Goal: Task Accomplishment & Management: Complete application form

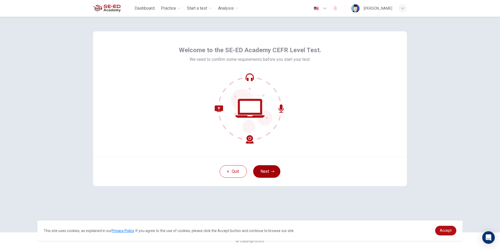
click at [256, 171] on button "Next" at bounding box center [266, 171] width 27 height 13
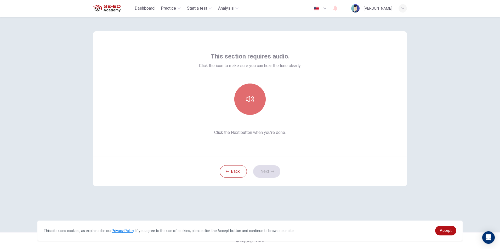
click at [254, 107] on button "button" at bounding box center [249, 99] width 31 height 31
click at [267, 170] on button "Next" at bounding box center [266, 171] width 27 height 13
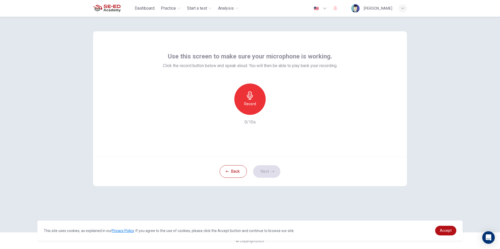
click at [259, 83] on div "Use this screen to make sure your microphone is working. Click the record butto…" at bounding box center [250, 88] width 174 height 73
click at [249, 102] on h6 "Record" at bounding box center [250, 104] width 12 height 6
click at [249, 102] on h6 "Stop" at bounding box center [250, 104] width 8 height 6
click at [264, 173] on button "Next" at bounding box center [266, 171] width 27 height 13
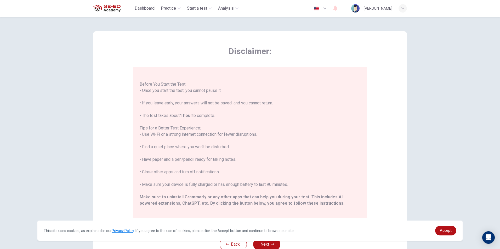
scroll to position [50, 0]
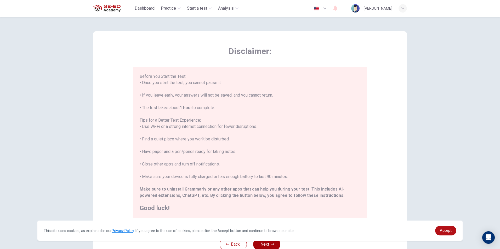
click at [272, 245] on icon "button" at bounding box center [272, 244] width 3 height 3
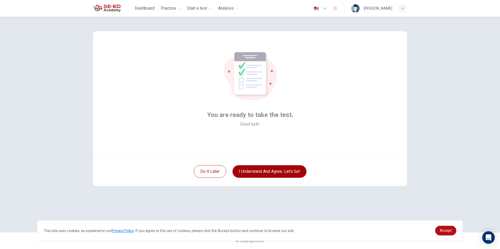
click at [283, 168] on button "I understand and agree. Let’s go!" at bounding box center [269, 171] width 74 height 13
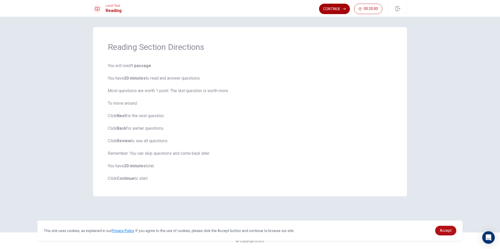
click at [333, 9] on button "Continue" at bounding box center [334, 9] width 31 height 10
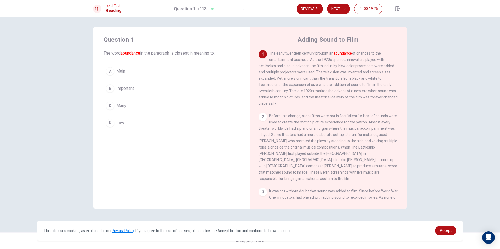
click at [112, 87] on div "B" at bounding box center [110, 88] width 8 height 8
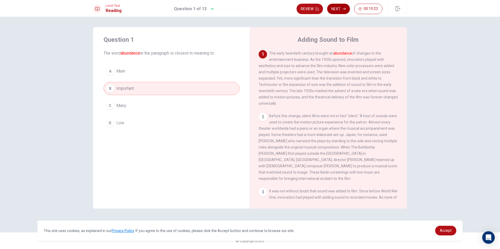
click at [346, 6] on button "Next" at bounding box center [338, 9] width 23 height 10
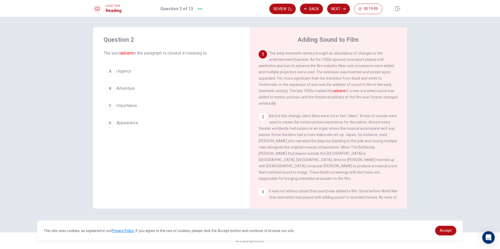
click at [108, 106] on div "C" at bounding box center [110, 106] width 8 height 8
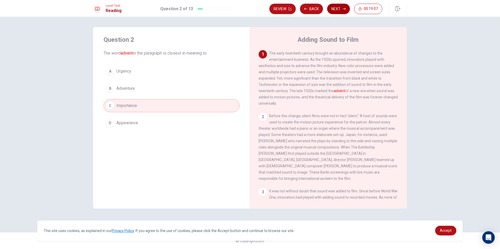
click at [337, 10] on button "Next" at bounding box center [338, 9] width 23 height 10
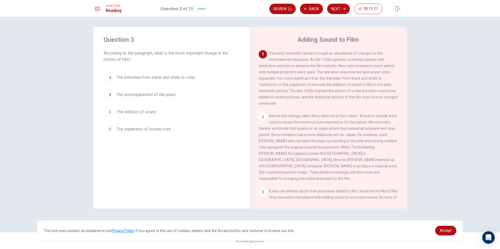
click at [263, 118] on div "2" at bounding box center [263, 117] width 8 height 8
click at [265, 55] on div "1" at bounding box center [263, 54] width 8 height 8
drag, startPoint x: 268, startPoint y: 46, endPoint x: 288, endPoint y: 92, distance: 50.5
click at [288, 92] on div "Adding Sound to Film 1 The early twentieth century brought an abundance of chan…" at bounding box center [328, 118] width 157 height 182
drag, startPoint x: 281, startPoint y: 78, endPoint x: 288, endPoint y: 108, distance: 30.3
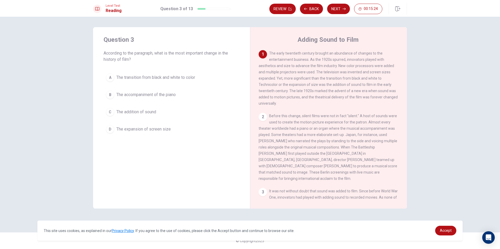
click at [288, 107] on div "1 The early twentieth century brought an abundance of changes to the entertainm…" at bounding box center [329, 78] width 140 height 56
drag, startPoint x: 316, startPoint y: 87, endPoint x: 318, endPoint y: 89, distance: 3.5
click at [318, 89] on div "1 The early twentieth century brought an abundance of changes to the entertainm…" at bounding box center [329, 78] width 140 height 56
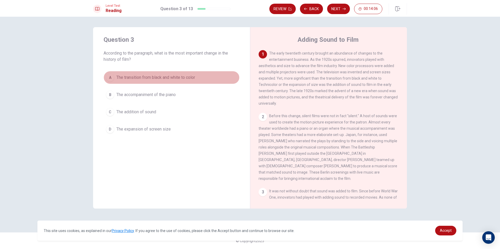
click at [167, 79] on span "The transition from black and white to color" at bounding box center [155, 77] width 79 height 6
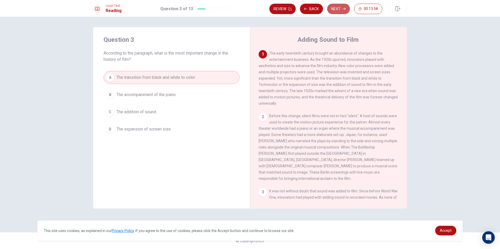
click at [342, 8] on button "Next" at bounding box center [338, 9] width 23 height 10
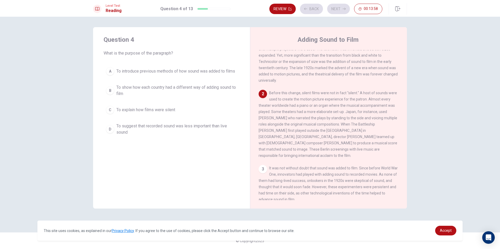
scroll to position [32, 0]
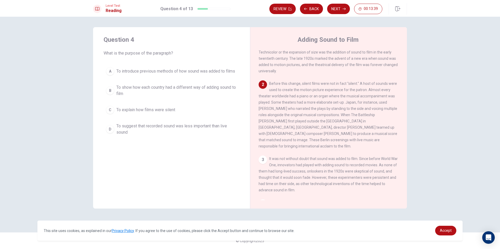
click at [184, 109] on button "C To explain how films were silent" at bounding box center [172, 110] width 136 height 13
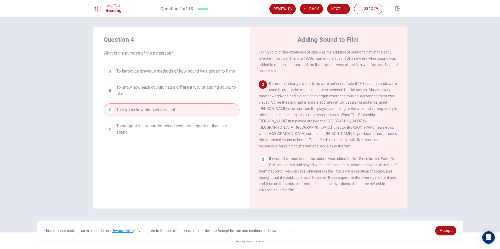
click at [210, 94] on span "To show how each country had a different way of adding sound to film" at bounding box center [176, 90] width 121 height 13
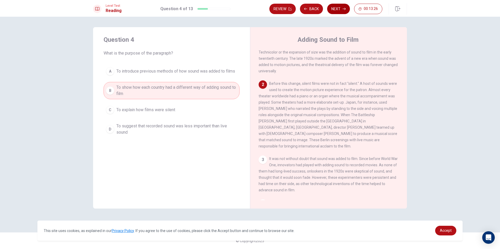
click at [339, 8] on button "Next" at bounding box center [338, 9] width 23 height 10
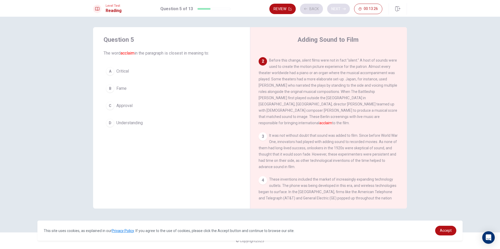
scroll to position [65, 0]
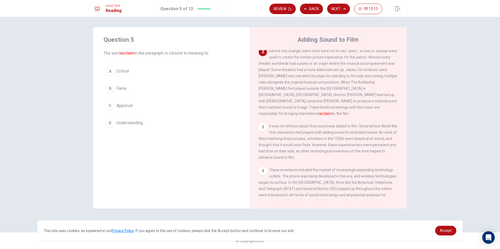
click at [112, 119] on div "D" at bounding box center [110, 123] width 8 height 8
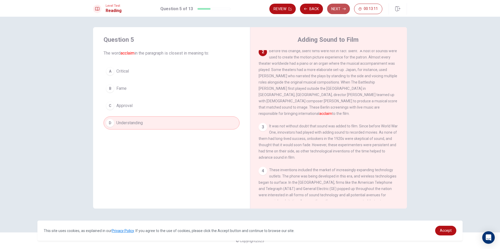
click at [334, 11] on button "Next" at bounding box center [338, 9] width 23 height 10
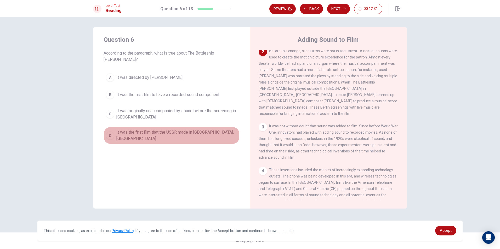
click at [140, 129] on span "It was the first film that the USSR made in [GEOGRAPHIC_DATA], [GEOGRAPHIC_DATA]" at bounding box center [176, 135] width 121 height 13
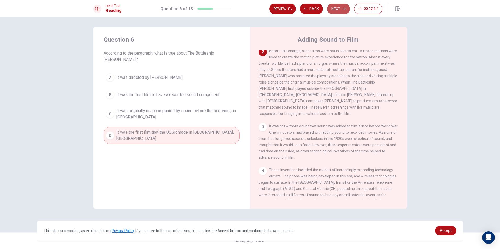
click at [346, 11] on button "Next" at bounding box center [338, 9] width 23 height 10
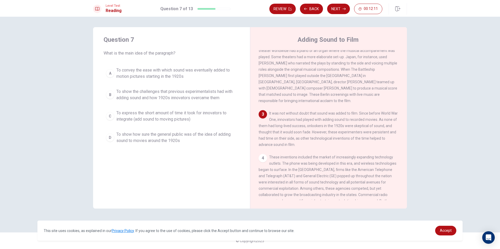
drag, startPoint x: 360, startPoint y: 113, endPoint x: 358, endPoint y: 140, distance: 27.0
click at [358, 140] on span "It was not without doubt that sound was added to film. Since before World War O…" at bounding box center [328, 129] width 139 height 36
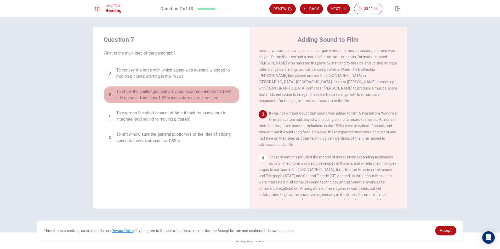
click at [118, 100] on span "To show the challenges that previous experimentalists had with adding sound and…" at bounding box center [176, 95] width 121 height 13
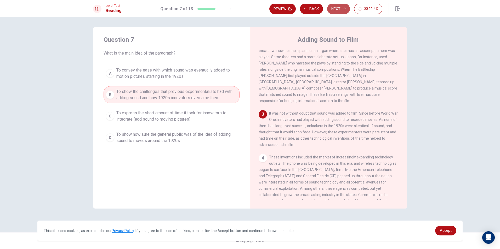
click at [334, 13] on button "Next" at bounding box center [338, 9] width 23 height 10
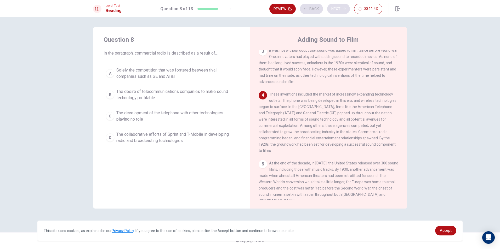
scroll to position [142, 0]
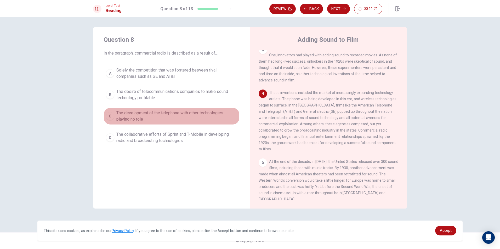
click at [167, 121] on span "The development of the telephone with other technologies playing no role" at bounding box center [176, 116] width 121 height 13
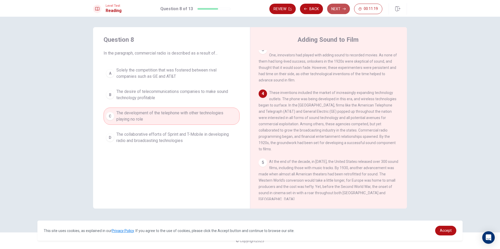
click at [338, 12] on button "Next" at bounding box center [338, 9] width 23 height 10
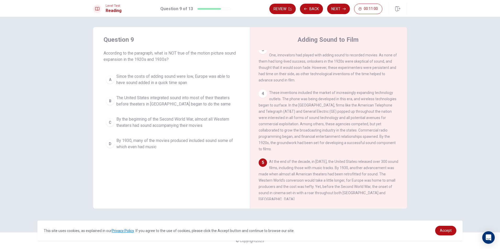
click at [209, 82] on span "Since the costs of adding sound were low, Europe was able to have sound added i…" at bounding box center [176, 79] width 121 height 13
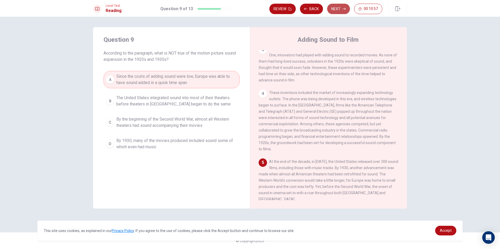
click at [346, 10] on button "Next" at bounding box center [338, 9] width 23 height 10
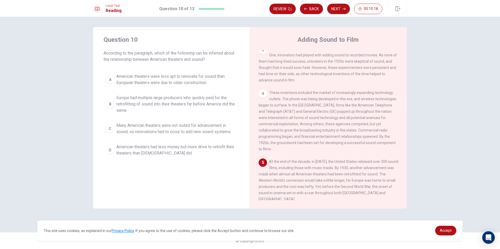
click at [174, 126] on span "Many American theaters were not suited for advancement in sound, so renovations…" at bounding box center [176, 129] width 121 height 13
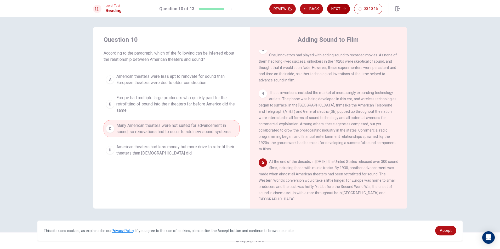
click at [335, 8] on button "Next" at bounding box center [338, 9] width 23 height 10
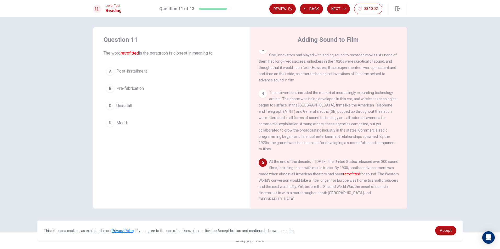
click at [159, 72] on button "A Post-installment" at bounding box center [172, 71] width 136 height 13
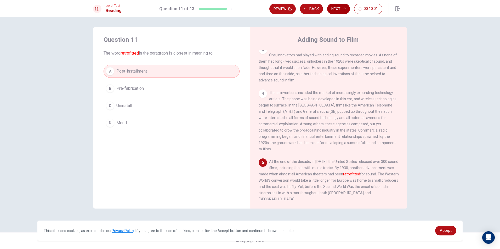
click at [342, 7] on button "Next" at bounding box center [338, 9] width 23 height 10
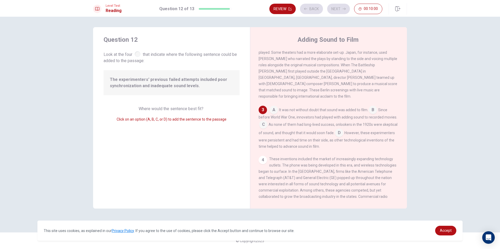
scroll to position [83, 0]
click at [275, 110] on input at bounding box center [273, 110] width 8 height 8
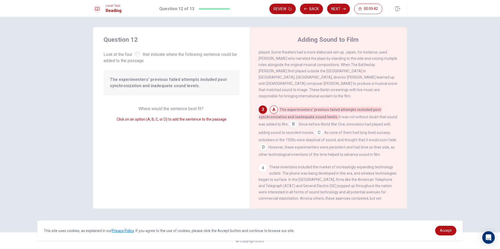
click at [261, 146] on input at bounding box center [263, 148] width 8 height 8
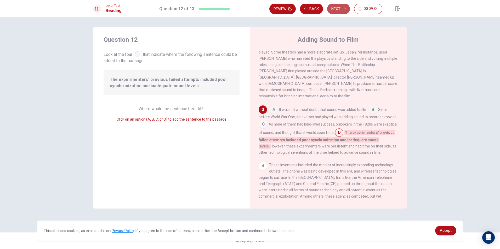
click at [338, 9] on button "Next" at bounding box center [338, 9] width 23 height 10
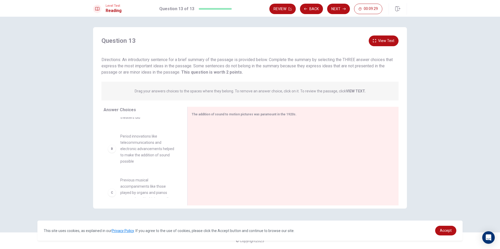
scroll to position [0, 0]
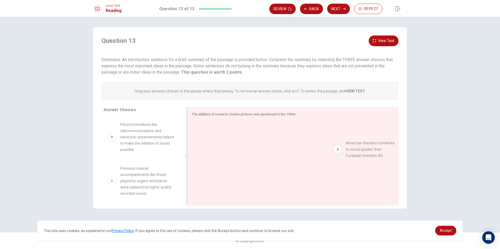
drag, startPoint x: 160, startPoint y: 134, endPoint x: 268, endPoint y: 136, distance: 108.5
click at [250, 136] on div at bounding box center [291, 157] width 198 height 70
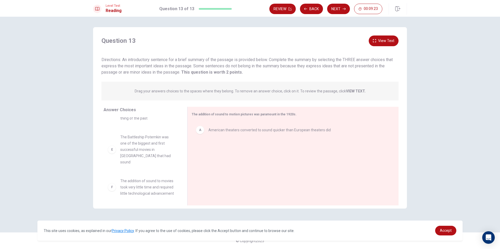
scroll to position [110, 0]
click at [164, 181] on span "The addition of sound to movies took very little time and required little techn…" at bounding box center [147, 184] width 54 height 19
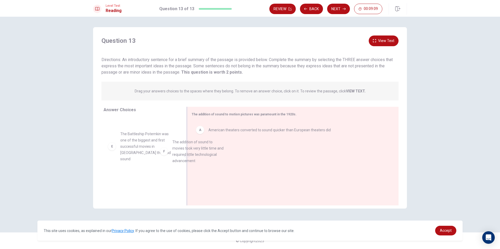
drag, startPoint x: 148, startPoint y: 179, endPoint x: 208, endPoint y: 142, distance: 70.2
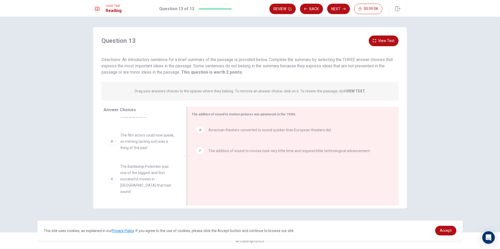
scroll to position [72, 0]
click at [203, 129] on div "A" at bounding box center [200, 130] width 8 height 8
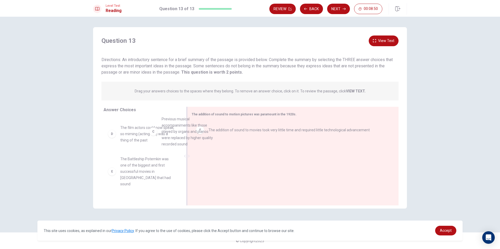
scroll to position [67, 0]
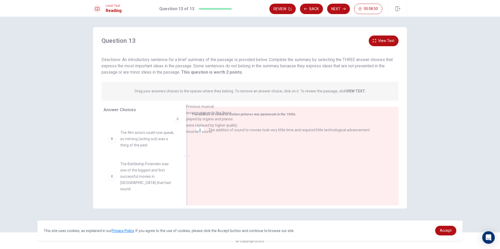
drag, startPoint x: 153, startPoint y: 144, endPoint x: 223, endPoint y: 122, distance: 73.1
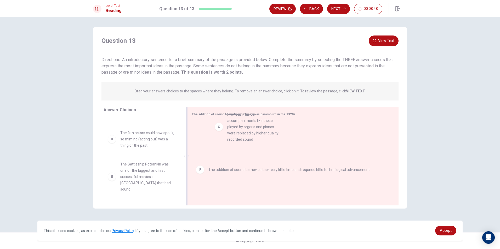
drag, startPoint x: 147, startPoint y: 142, endPoint x: 256, endPoint y: 124, distance: 110.2
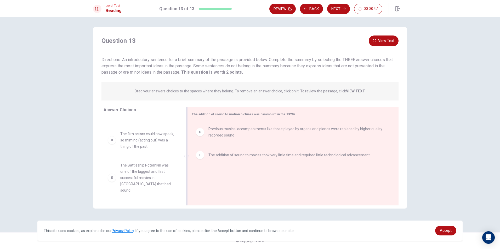
scroll to position [60, 0]
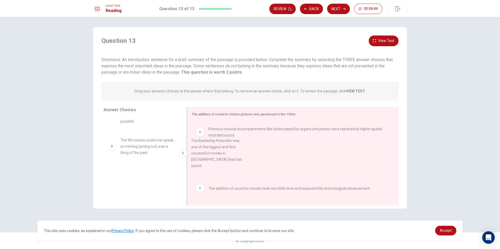
drag, startPoint x: 142, startPoint y: 176, endPoint x: 215, endPoint y: 145, distance: 78.7
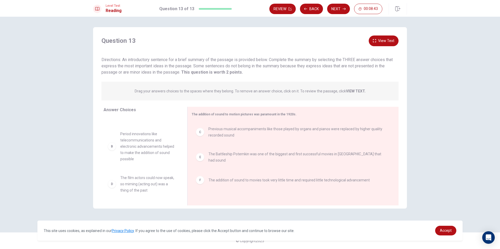
scroll to position [22, 0]
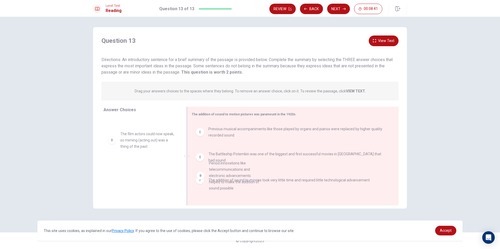
drag, startPoint x: 133, startPoint y: 152, endPoint x: 223, endPoint y: 182, distance: 95.0
drag, startPoint x: 153, startPoint y: 152, endPoint x: 232, endPoint y: 171, distance: 81.1
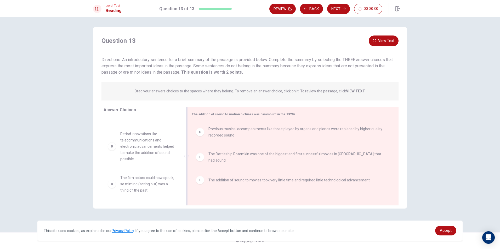
click at [206, 182] on div "F The addition of sound to movies took very little time and required little tec…" at bounding box center [291, 180] width 198 height 17
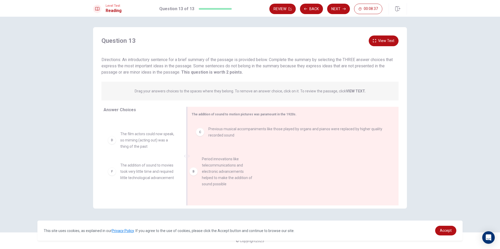
drag, startPoint x: 162, startPoint y: 158, endPoint x: 247, endPoint y: 184, distance: 89.6
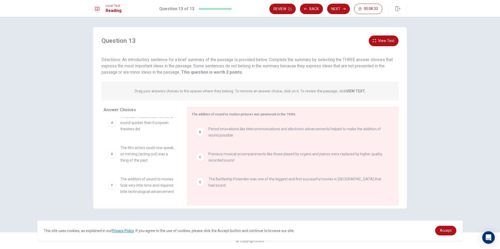
scroll to position [16, 0]
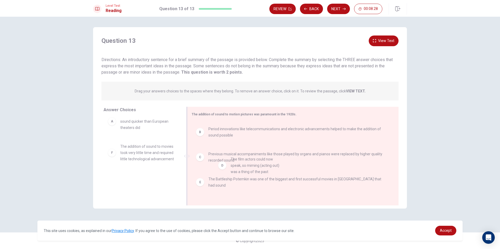
drag, startPoint x: 141, startPoint y: 155, endPoint x: 256, endPoint y: 174, distance: 115.9
click at [244, 186] on div "E The Battleship Potemkin was one of the biggest and first successful movies in…" at bounding box center [291, 182] width 198 height 21
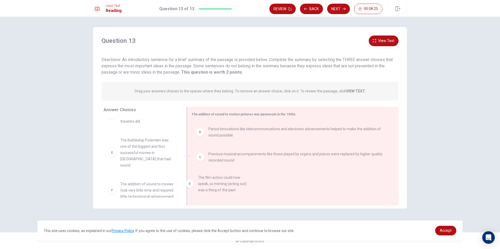
drag, startPoint x: 160, startPoint y: 149, endPoint x: 245, endPoint y: 184, distance: 91.5
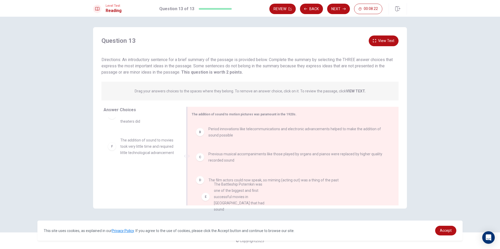
drag, startPoint x: 137, startPoint y: 148, endPoint x: 234, endPoint y: 195, distance: 107.5
drag, startPoint x: 154, startPoint y: 153, endPoint x: 251, endPoint y: 200, distance: 106.8
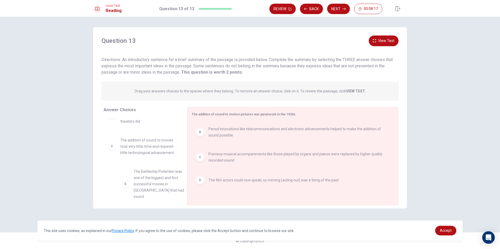
scroll to position [22, 0]
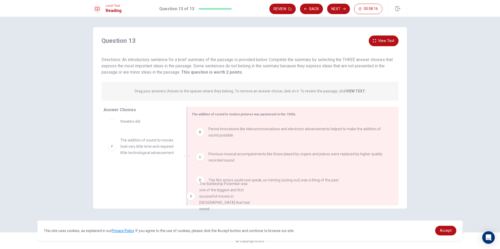
drag, startPoint x: 156, startPoint y: 147, endPoint x: 243, endPoint y: 186, distance: 95.1
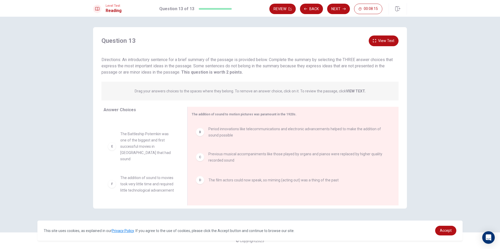
click at [161, 145] on span "The Battleship Potemkin was one of the biggest and first successful movies in […" at bounding box center [147, 146] width 54 height 31
drag, startPoint x: 156, startPoint y: 144, endPoint x: 161, endPoint y: 145, distance: 5.1
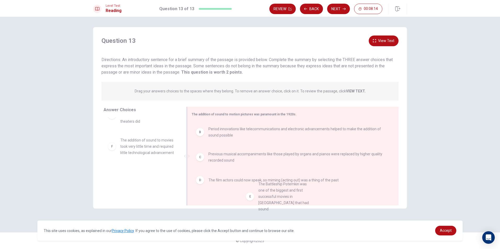
drag, startPoint x: 120, startPoint y: 142, endPoint x: 260, endPoint y: 192, distance: 148.9
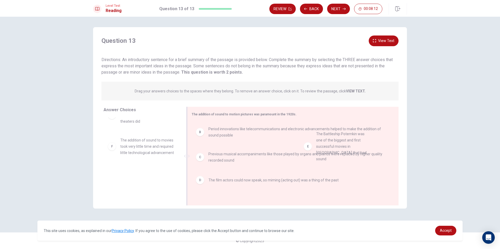
drag, startPoint x: 124, startPoint y: 147, endPoint x: 323, endPoint y: 147, distance: 198.4
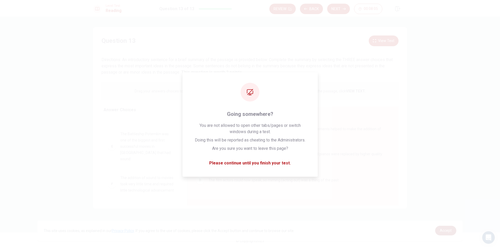
click at [448, 231] on span "Accept" at bounding box center [446, 231] width 12 height 4
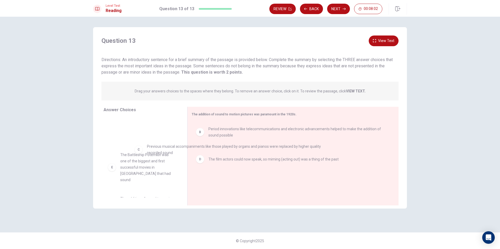
drag, startPoint x: 216, startPoint y: 153, endPoint x: 153, endPoint y: 146, distance: 64.0
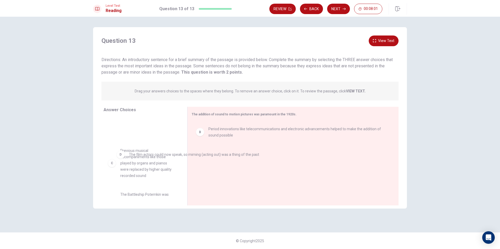
drag, startPoint x: 209, startPoint y: 162, endPoint x: 124, endPoint y: 160, distance: 84.2
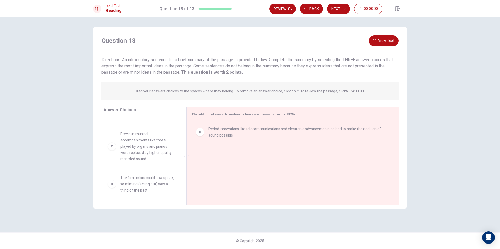
click at [241, 139] on div "B Period innovations like telecommunications and electronic advancements helped…" at bounding box center [291, 132] width 198 height 21
click at [243, 140] on div at bounding box center [291, 157] width 198 height 70
drag, startPoint x: 154, startPoint y: 140, endPoint x: 248, endPoint y: 150, distance: 93.8
drag, startPoint x: 128, startPoint y: 190, endPoint x: 326, endPoint y: 144, distance: 203.7
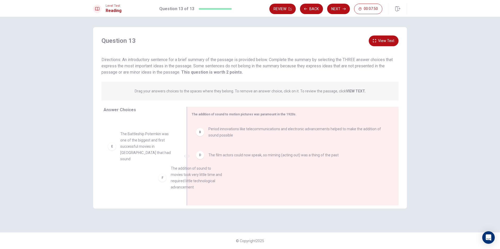
drag, startPoint x: 137, startPoint y: 173, endPoint x: 200, endPoint y: 173, distance: 63.0
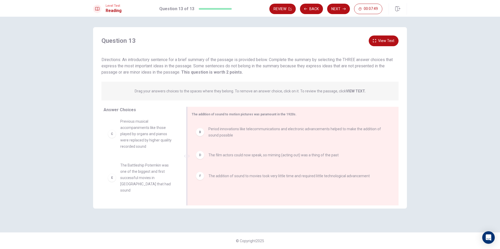
scroll to position [28, 0]
click at [336, 12] on button "Next" at bounding box center [338, 9] width 23 height 10
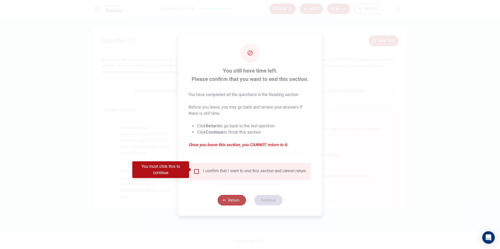
click at [237, 203] on button "Return" at bounding box center [231, 200] width 28 height 10
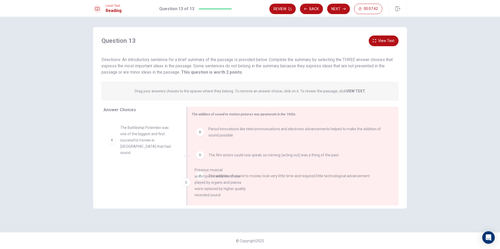
drag, startPoint x: 145, startPoint y: 149, endPoint x: 221, endPoint y: 192, distance: 87.0
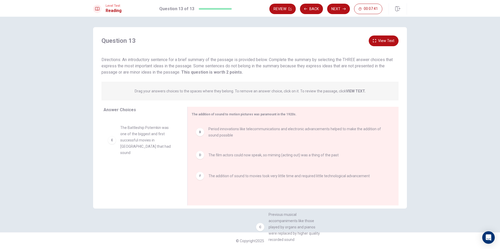
drag, startPoint x: 166, startPoint y: 142, endPoint x: 316, endPoint y: 230, distance: 173.4
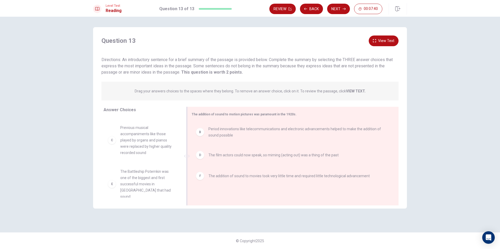
click at [268, 183] on div "F The addition of sound to movies took very little time and required little tec…" at bounding box center [291, 176] width 198 height 17
click at [269, 153] on span "The film actors could now speak, so miming (acting out) was a thing of the past" at bounding box center [273, 155] width 130 height 6
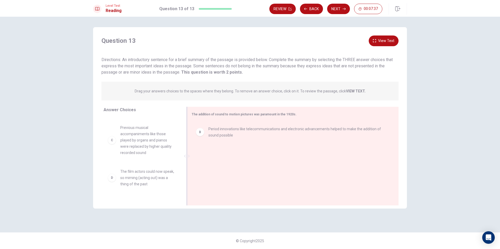
click at [334, 0] on div "Level Test Reading Question 13 of 13 Review Back Next 00:07:37" at bounding box center [250, 8] width 500 height 17
click at [332, 6] on button "Next" at bounding box center [338, 9] width 23 height 10
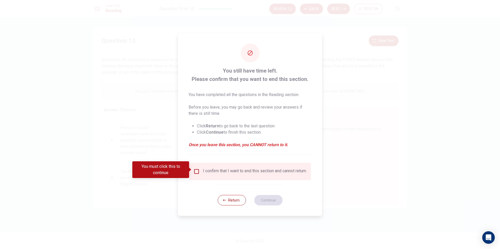
click at [197, 169] on input "You must click this to continue" at bounding box center [196, 172] width 6 height 6
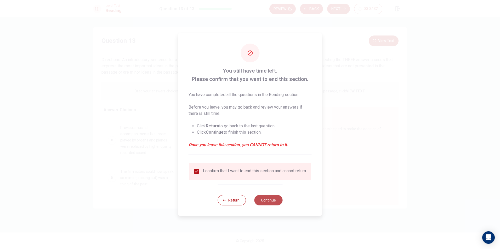
click at [262, 204] on button "Continue" at bounding box center [268, 200] width 28 height 10
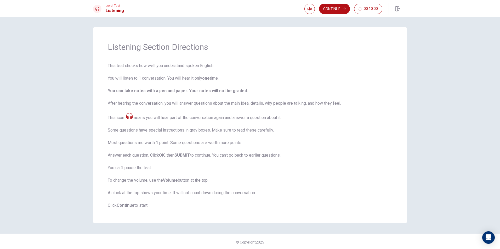
click at [330, 9] on button "Continue" at bounding box center [334, 9] width 31 height 10
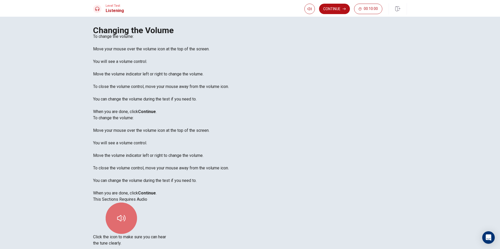
click at [137, 203] on button "button" at bounding box center [121, 218] width 31 height 31
click at [334, 8] on button "Continue" at bounding box center [334, 9] width 31 height 10
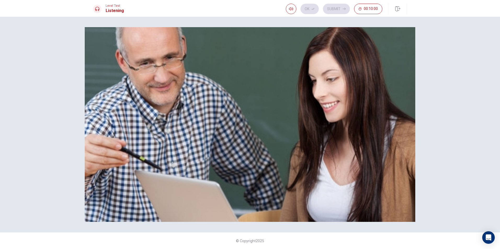
click at [315, 117] on img at bounding box center [250, 124] width 330 height 195
click at [278, 40] on div "Listen to this clip about Concerts, then answer the questions. You can take not…" at bounding box center [250, 33] width 314 height 13
click at [250, 40] on div "Listen to this clip about Concerts, then answer the questions. You can take not…" at bounding box center [250, 33] width 314 height 13
click at [204, 40] on div "Listen to this clip about Concerts, then answer the questions. You can take not…" at bounding box center [250, 33] width 314 height 13
click at [320, 40] on div at bounding box center [250, 40] width 314 height 0
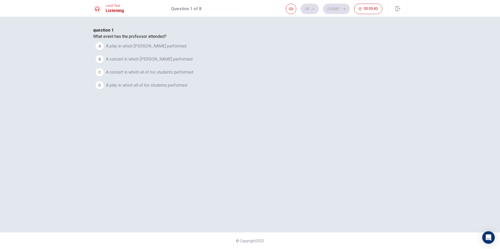
click at [186, 49] on span "A play in which [PERSON_NAME] performed" at bounding box center [146, 46] width 81 height 6
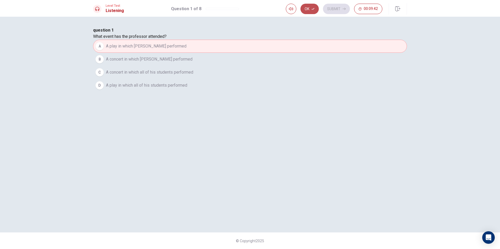
click at [306, 9] on button "Ok" at bounding box center [309, 9] width 18 height 10
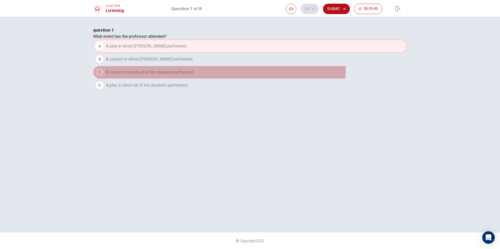
click at [298, 79] on button "C A concert in which all of his students performed" at bounding box center [250, 72] width 314 height 13
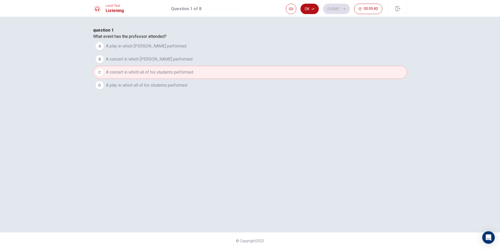
click at [300, 53] on button "A A play in which [PERSON_NAME] performed" at bounding box center [250, 46] width 314 height 13
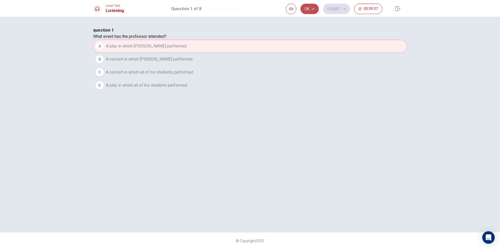
click at [311, 10] on button "Ok" at bounding box center [309, 9] width 18 height 10
click at [346, 9] on button "Submit" at bounding box center [336, 9] width 27 height 10
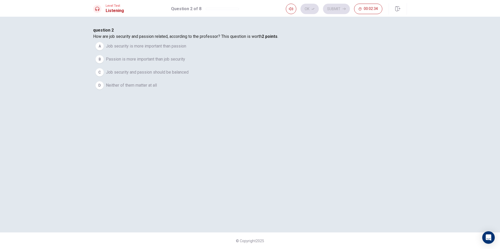
click at [188, 76] on span "Job security and passion should be balanced" at bounding box center [147, 72] width 83 height 6
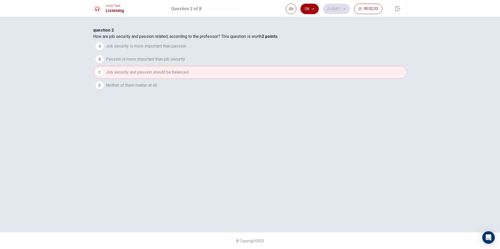
click at [317, 5] on button "Ok" at bounding box center [309, 9] width 18 height 10
click at [340, 9] on button "Submit" at bounding box center [336, 9] width 27 height 10
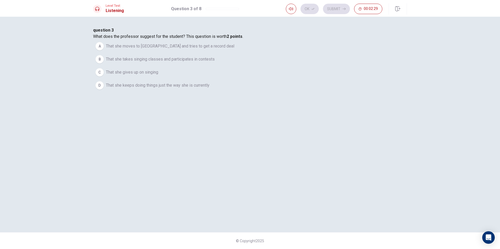
click at [260, 53] on button "A That she moves to [GEOGRAPHIC_DATA] and tries to get a record deal" at bounding box center [250, 46] width 314 height 13
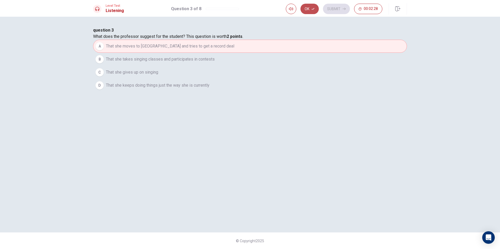
click at [317, 7] on button "Ok" at bounding box center [309, 9] width 18 height 10
click at [337, 9] on button "Submit" at bounding box center [336, 9] width 27 height 10
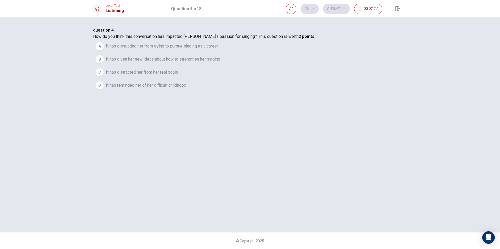
drag, startPoint x: 221, startPoint y: 144, endPoint x: 224, endPoint y: 134, distance: 10.5
click at [222, 92] on div "question 4 How do you think this conversation has impacted [PERSON_NAME]'s pass…" at bounding box center [250, 59] width 314 height 65
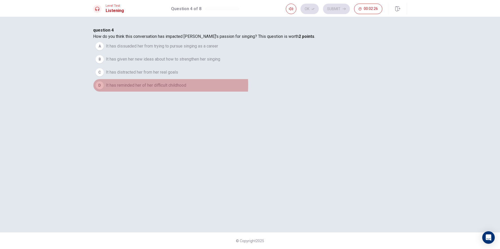
click at [186, 89] on span "It has reminded her of her difficult childhood" at bounding box center [146, 85] width 80 height 6
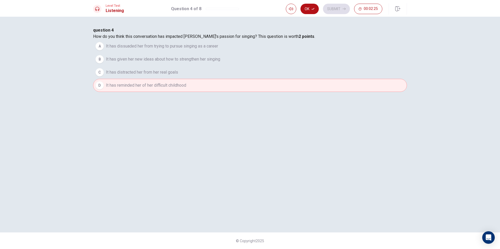
drag, startPoint x: 316, startPoint y: 11, endPoint x: 318, endPoint y: 8, distance: 3.3
click at [316, 10] on button "Ok" at bounding box center [309, 9] width 18 height 10
click at [329, 5] on button "Submit" at bounding box center [336, 9] width 27 height 10
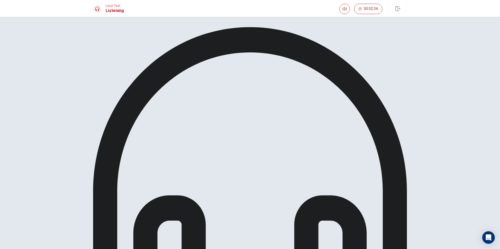
click at [256, 61] on div at bounding box center [250, 184] width 314 height 315
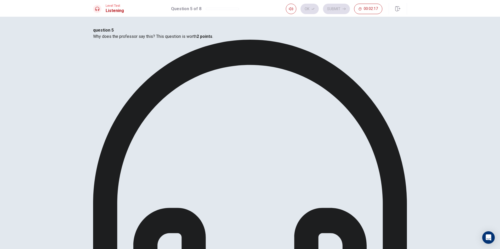
click at [313, 10] on icon "button" at bounding box center [312, 8] width 3 height 3
click at [336, 11] on button "Submit" at bounding box center [336, 9] width 27 height 10
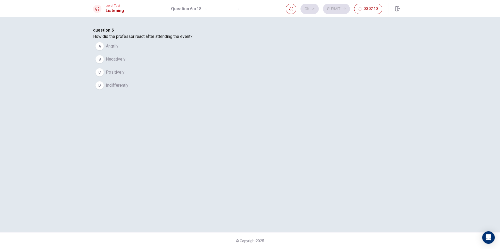
click at [189, 79] on button "C Positively" at bounding box center [250, 72] width 314 height 13
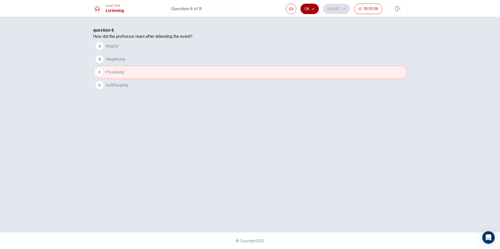
click at [315, 10] on button "Ok" at bounding box center [309, 9] width 18 height 10
click at [339, 8] on button "Submit" at bounding box center [336, 9] width 27 height 10
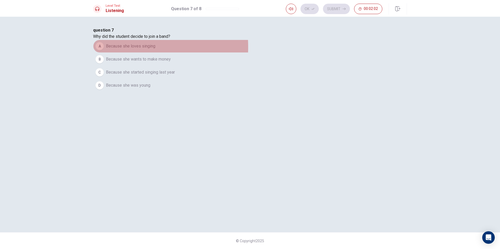
click at [155, 49] on span "Because she loves singing" at bounding box center [130, 46] width 49 height 6
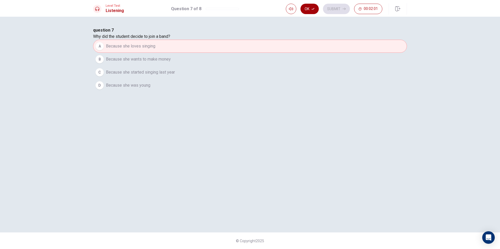
click at [313, 13] on button "Ok" at bounding box center [309, 9] width 18 height 10
click at [348, 7] on button "Submit" at bounding box center [336, 9] width 27 height 10
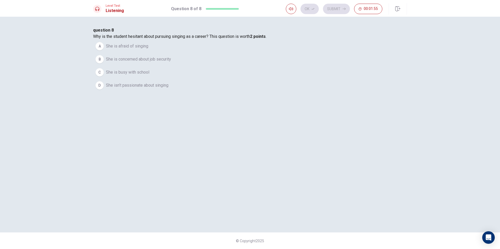
click at [250, 92] on button "D She isn’t passionate about singing" at bounding box center [250, 85] width 314 height 13
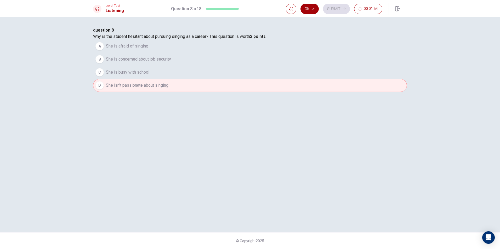
click at [309, 9] on button "Ok" at bounding box center [309, 9] width 18 height 10
click at [331, 8] on button "Submit" at bounding box center [336, 9] width 27 height 10
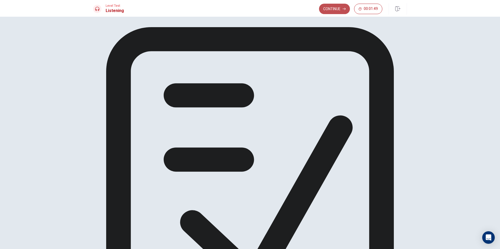
click at [325, 12] on button "Continue" at bounding box center [334, 9] width 31 height 10
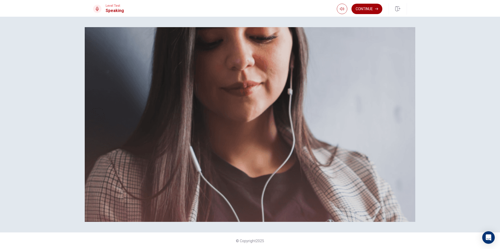
click at [373, 10] on button "Continue" at bounding box center [366, 9] width 31 height 10
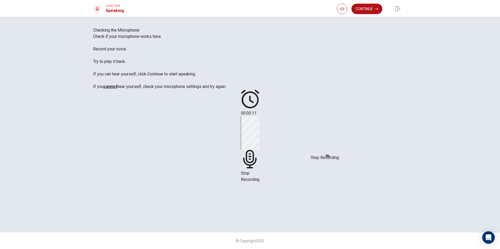
click at [259, 171] on span "Stop Recording" at bounding box center [250, 176] width 19 height 11
click at [258, 131] on div at bounding box center [250, 123] width 16 height 18
click at [243, 137] on button "Record Again" at bounding box center [242, 134] width 1 height 5
click at [259, 139] on div "Stop Recording" at bounding box center [250, 150] width 19 height 66
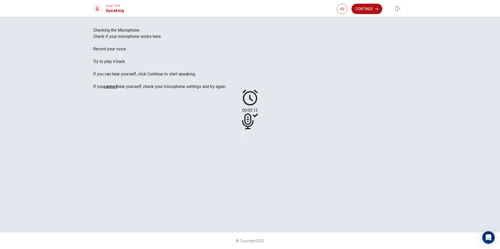
click at [244, 137] on button "Play Audio" at bounding box center [243, 134] width 1 height 5
click at [243, 137] on button "Record Again" at bounding box center [242, 134] width 1 height 5
click at [259, 171] on span "Stop Recording" at bounding box center [250, 176] width 19 height 11
click at [258, 129] on icon at bounding box center [250, 122] width 16 height 16
click at [243, 136] on icon "Record Again" at bounding box center [243, 136] width 0 height 0
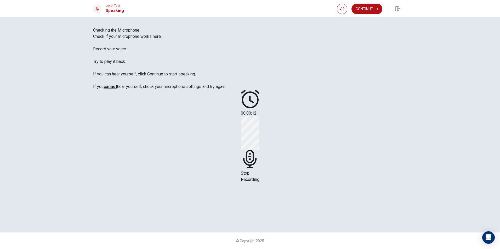
click at [259, 150] on icon at bounding box center [250, 159] width 19 height 19
click at [244, 137] on button "Play Audio" at bounding box center [243, 134] width 1 height 5
click at [370, 9] on button "Continue" at bounding box center [366, 9] width 31 height 10
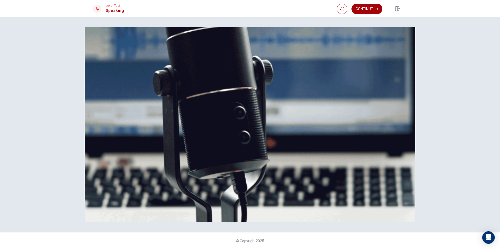
click at [375, 10] on button "Continue" at bounding box center [366, 9] width 31 height 10
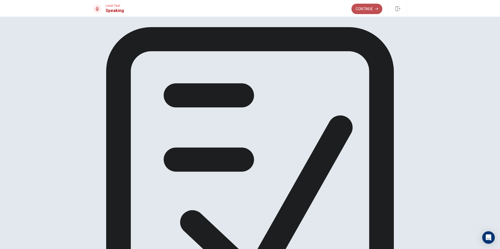
click at [360, 10] on button "Continue" at bounding box center [366, 9] width 31 height 10
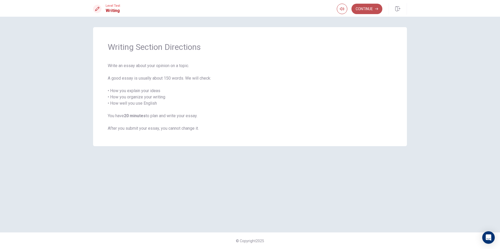
click at [372, 9] on button "Continue" at bounding box center [366, 9] width 31 height 10
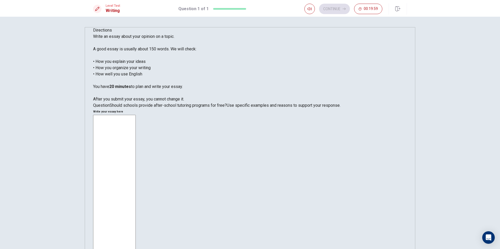
click at [136, 115] on textarea at bounding box center [114, 194] width 43 height 158
click at [136, 115] on textarea "ye, i think schoolshouldputmore" at bounding box center [114, 194] width 43 height 158
click at [136, 115] on textarea "ye, i think school shouldputmore" at bounding box center [114, 194] width 43 height 158
click at [136, 115] on textarea "ye, i think school should putmore" at bounding box center [114, 194] width 43 height 158
click at [136, 115] on textarea "ye, i think school should pu tmore" at bounding box center [114, 194] width 43 height 158
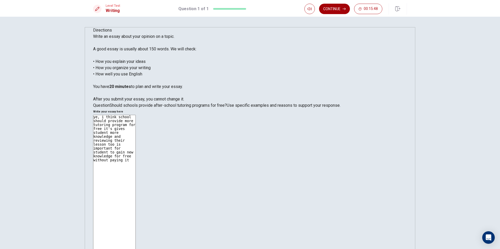
type textarea "ye, i think school should provide more tutoring program for free it's gives stu…"
click at [333, 10] on button "Continue" at bounding box center [334, 9] width 31 height 10
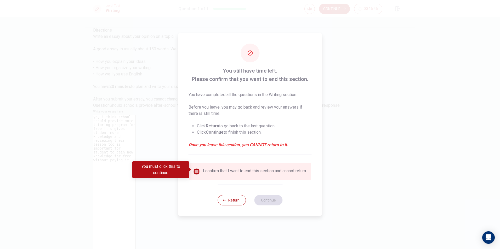
click at [194, 170] on input "You must click this to continue" at bounding box center [196, 172] width 6 height 6
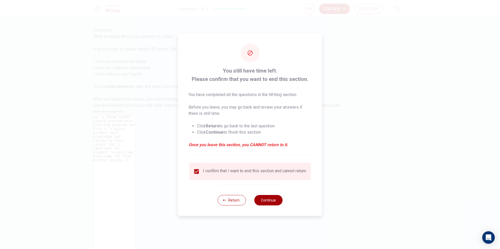
click at [268, 205] on button "Continue" at bounding box center [268, 200] width 28 height 10
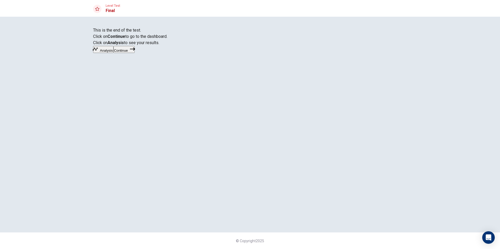
click at [135, 51] on icon "button" at bounding box center [132, 49] width 5 height 3
